Goal: Information Seeking & Learning: Learn about a topic

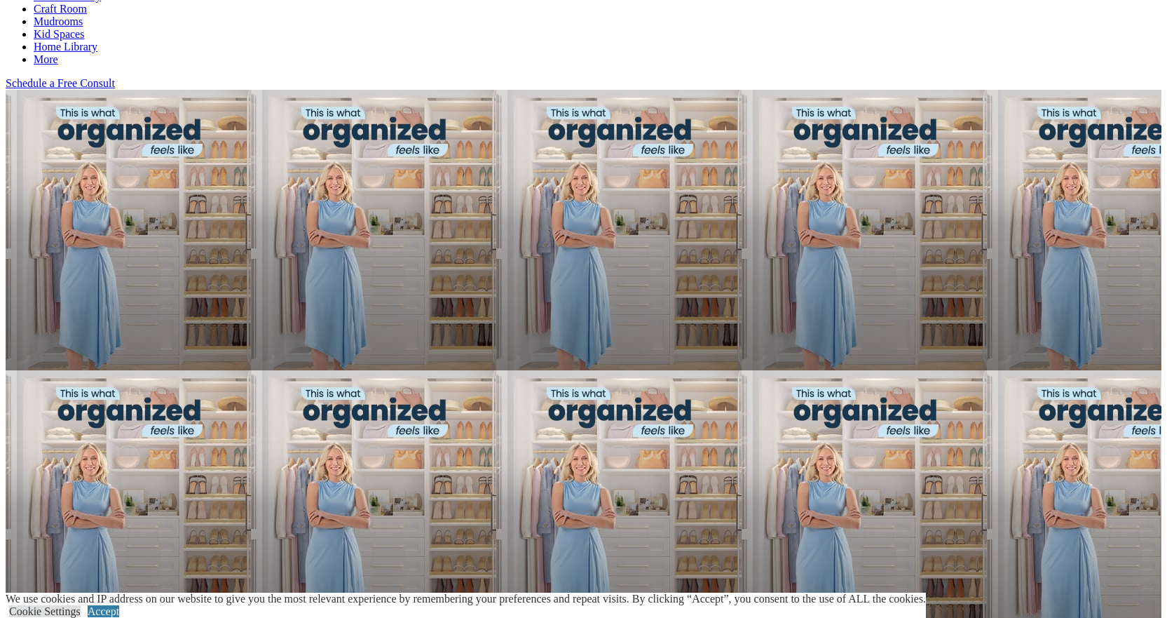
scroll to position [911, 0]
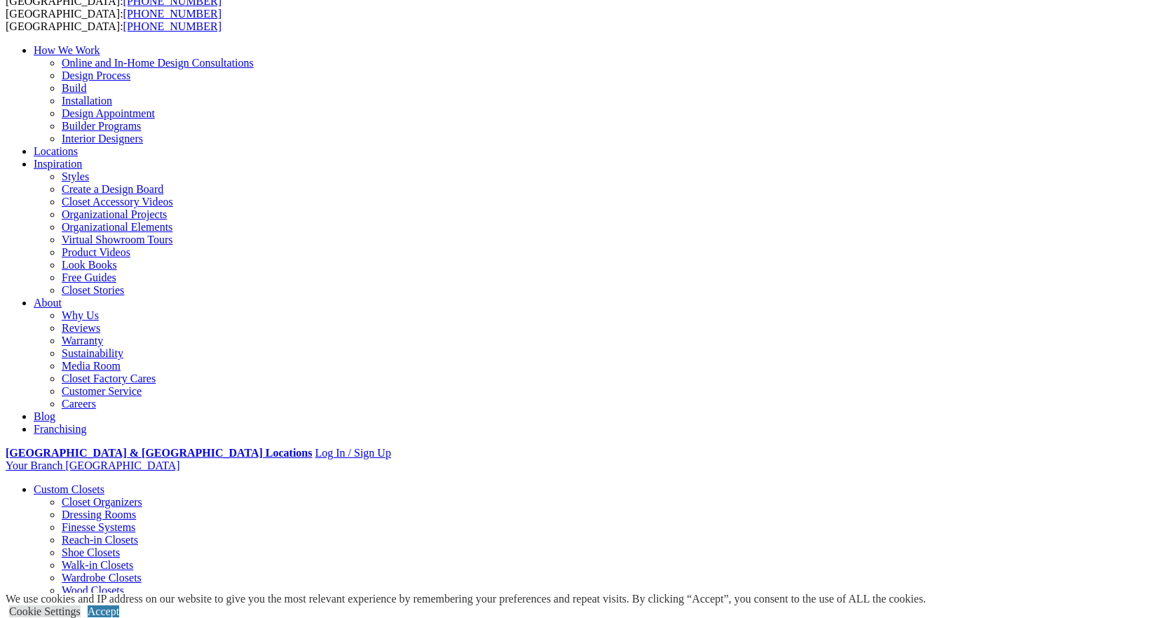
scroll to position [70, 0]
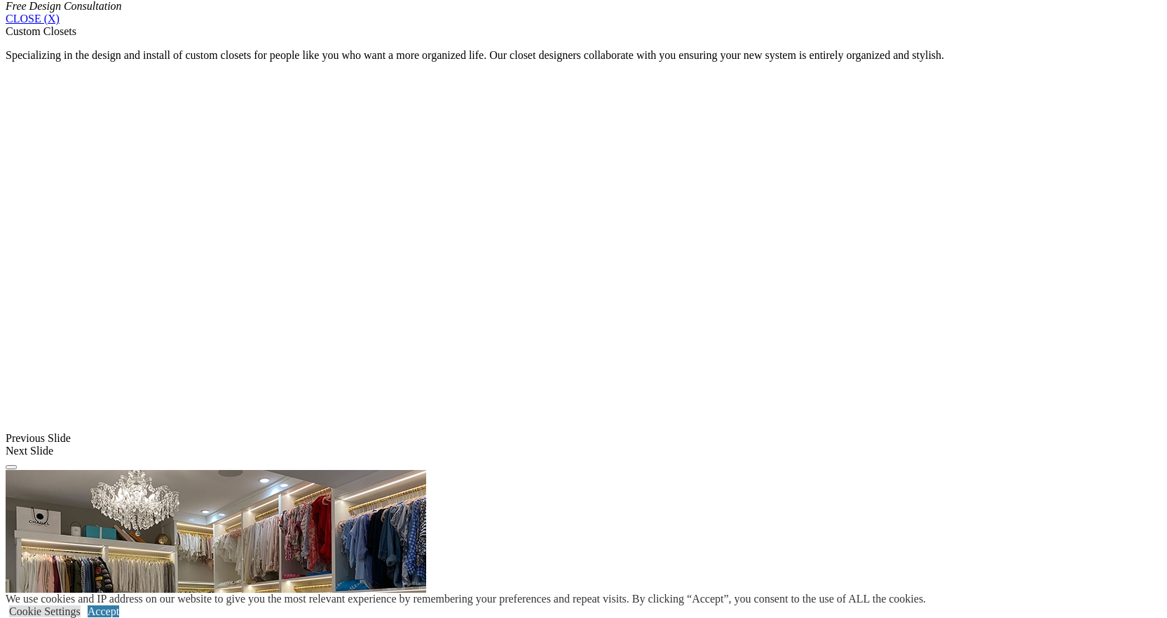
scroll to position [1049, 0]
